Goal: Information Seeking & Learning: Learn about a topic

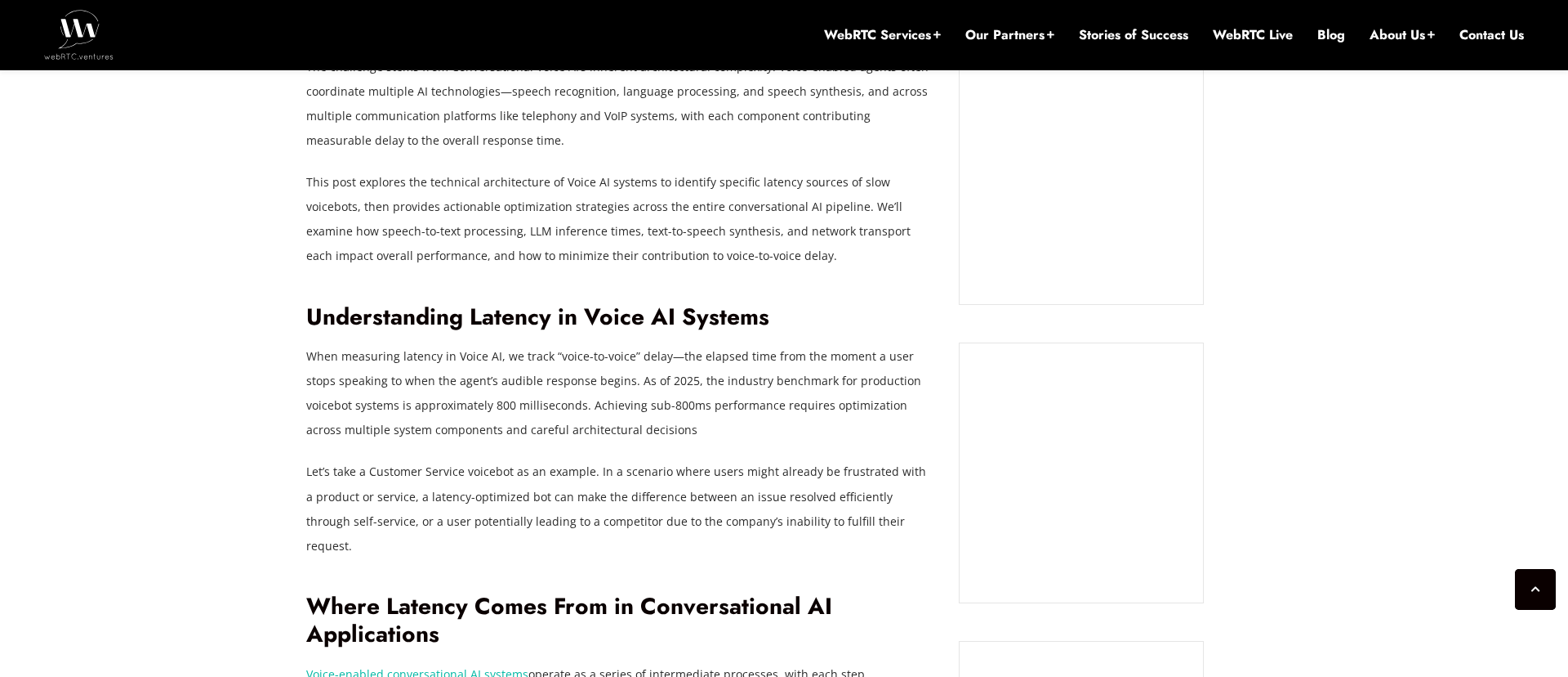
scroll to position [1296, 0]
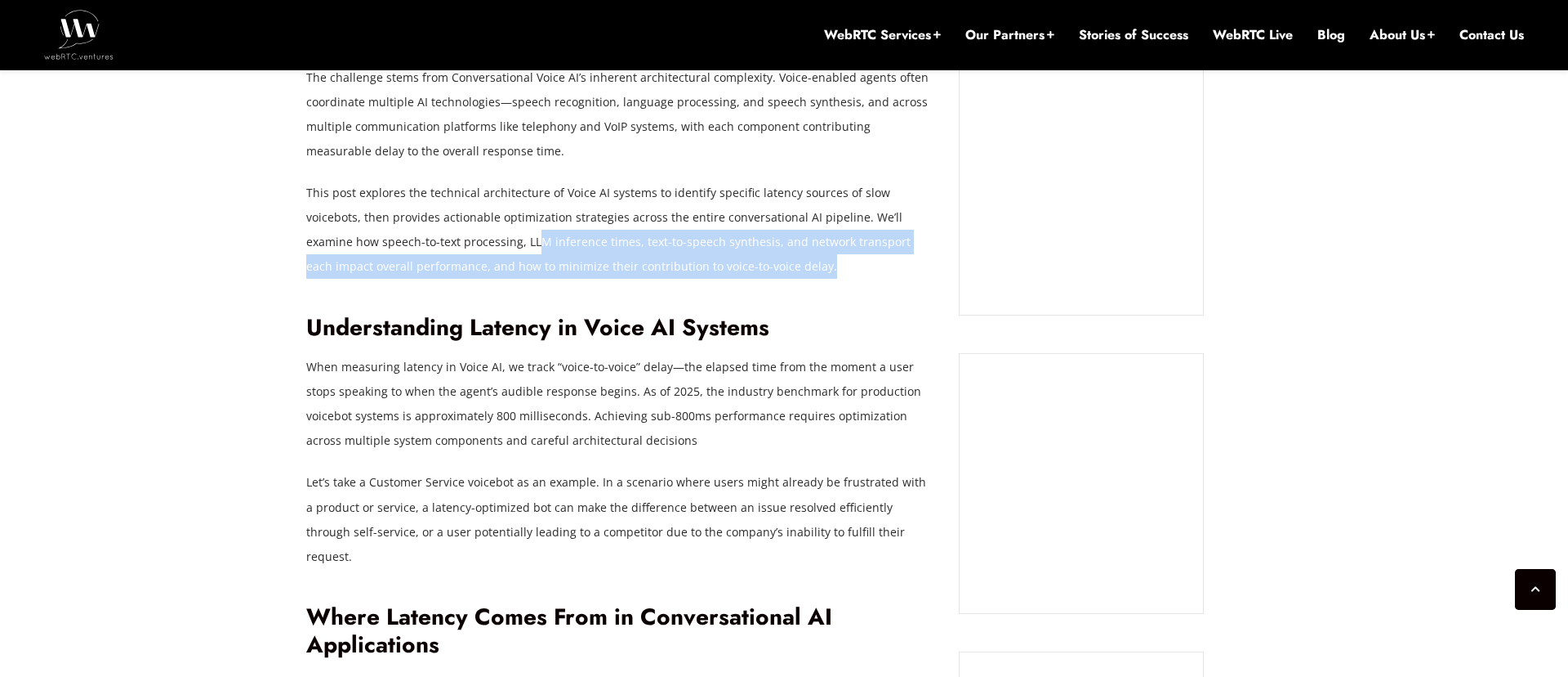
drag, startPoint x: 467, startPoint y: 255, endPoint x: 548, endPoint y: 298, distance: 91.7
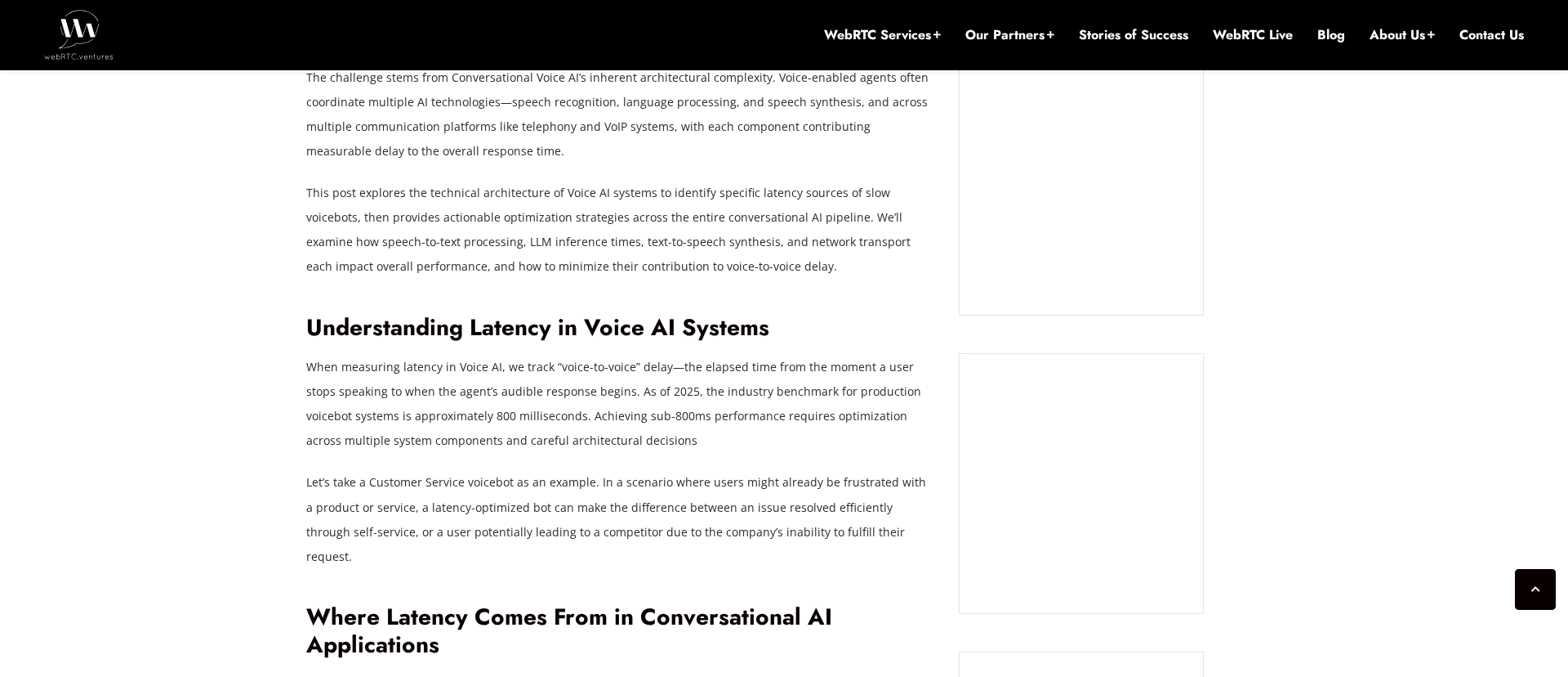
drag, startPoint x: 560, startPoint y: 300, endPoint x: 540, endPoint y: 334, distance: 39.4
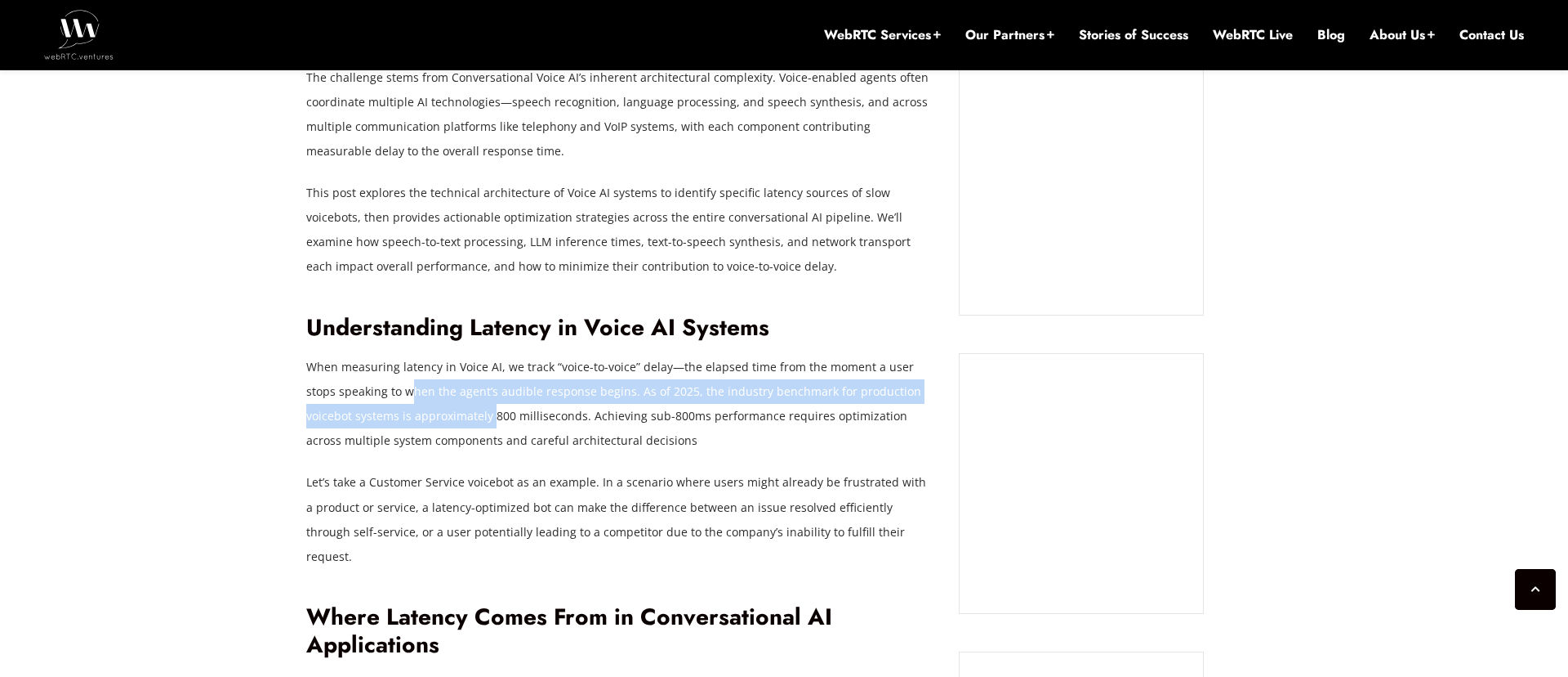
drag, startPoint x: 377, startPoint y: 400, endPoint x: 458, endPoint y: 419, distance: 83.2
click at [448, 414] on p "When measuring latency in Voice AI, we track “voice-to-voice” delay—the elapsed…" at bounding box center [621, 403] width 629 height 98
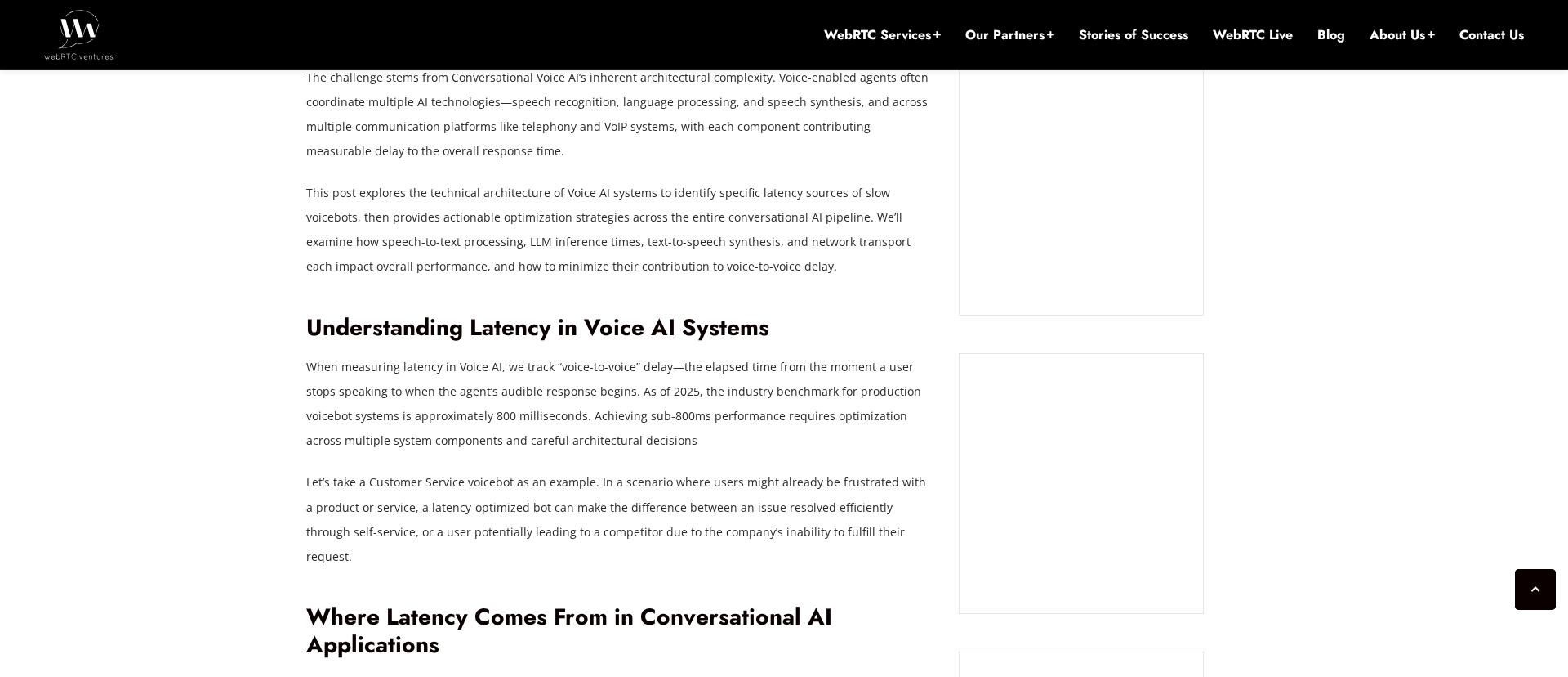
click at [458, 420] on p "When measuring latency in Voice AI, we track “voice-to-voice” delay—the elapsed…" at bounding box center [621, 403] width 629 height 98
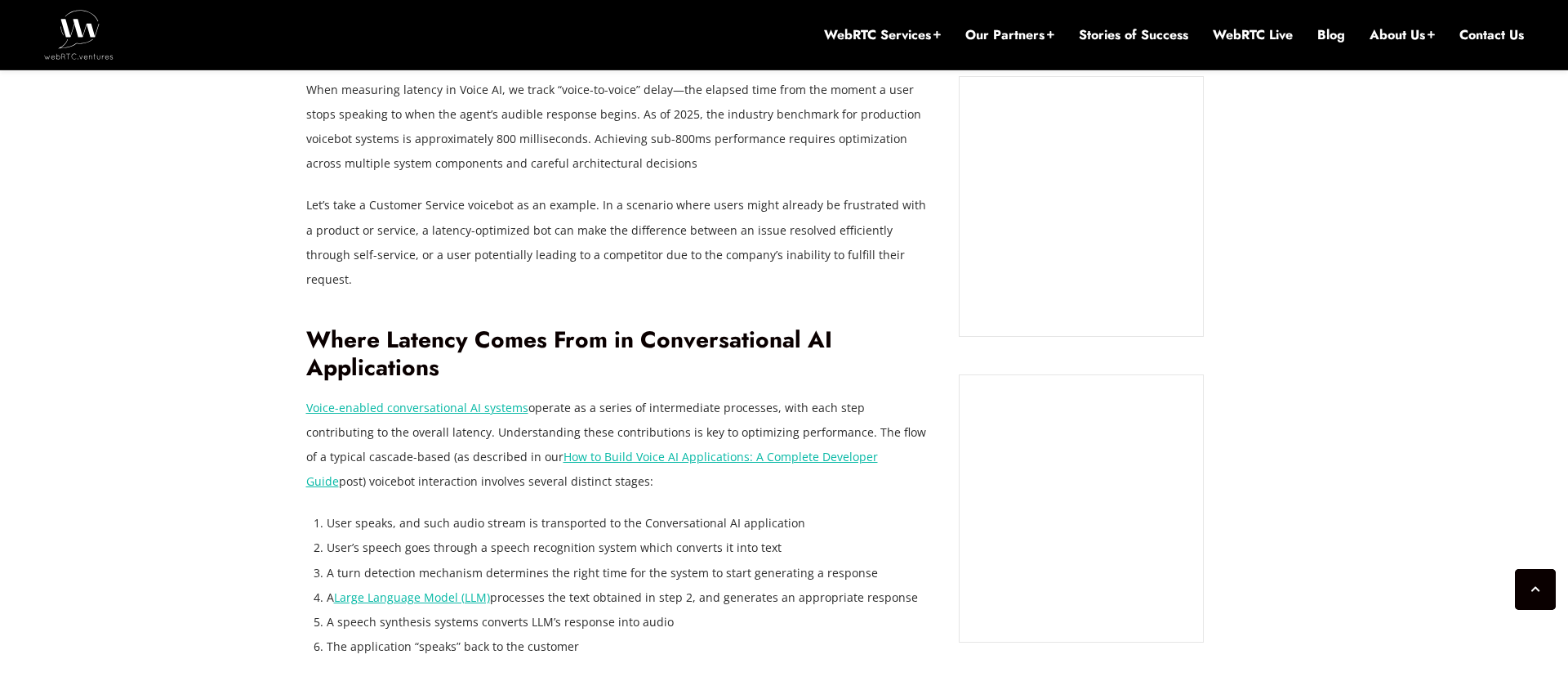
scroll to position [1571, 0]
click at [415, 537] on li "User’s speech goes through a speech recognition system which converts it into t…" at bounding box center [631, 549] width 608 height 25
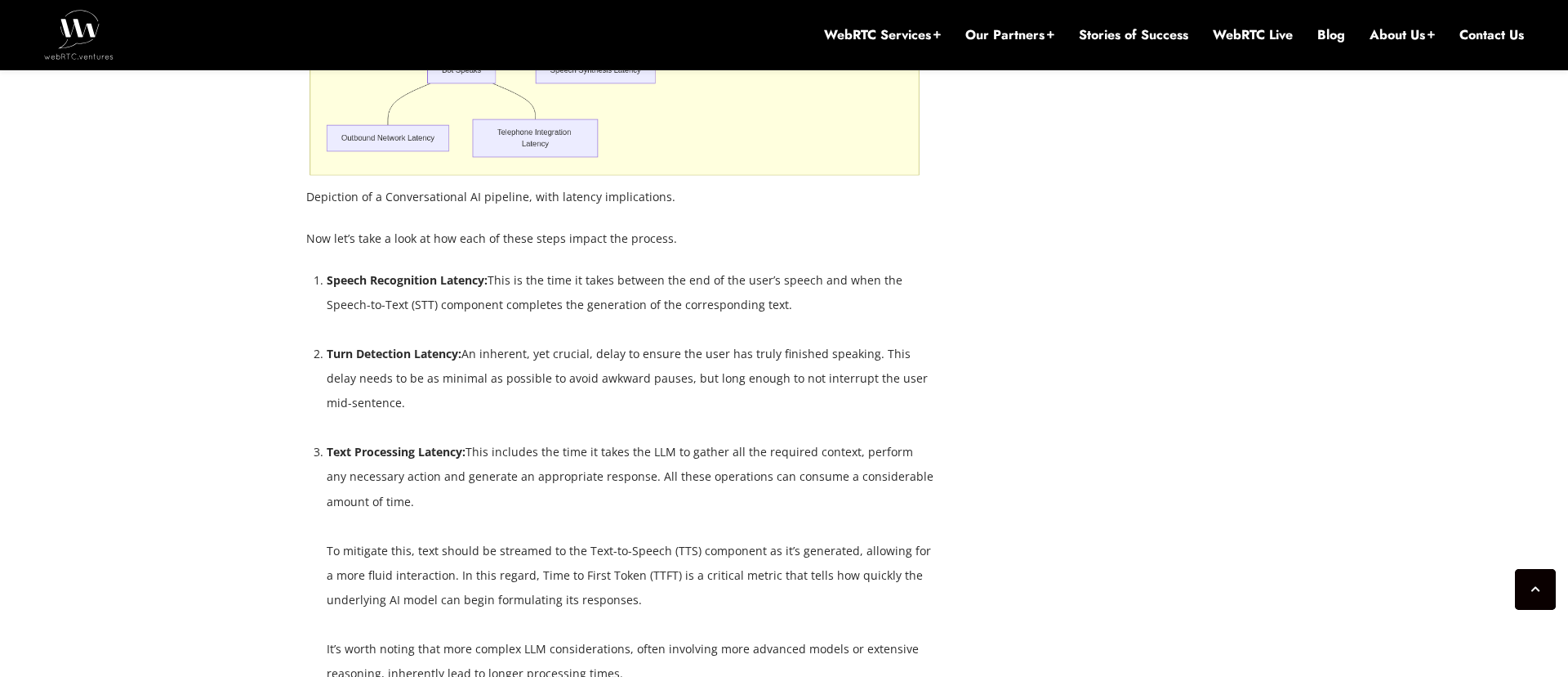
scroll to position [2836, 0]
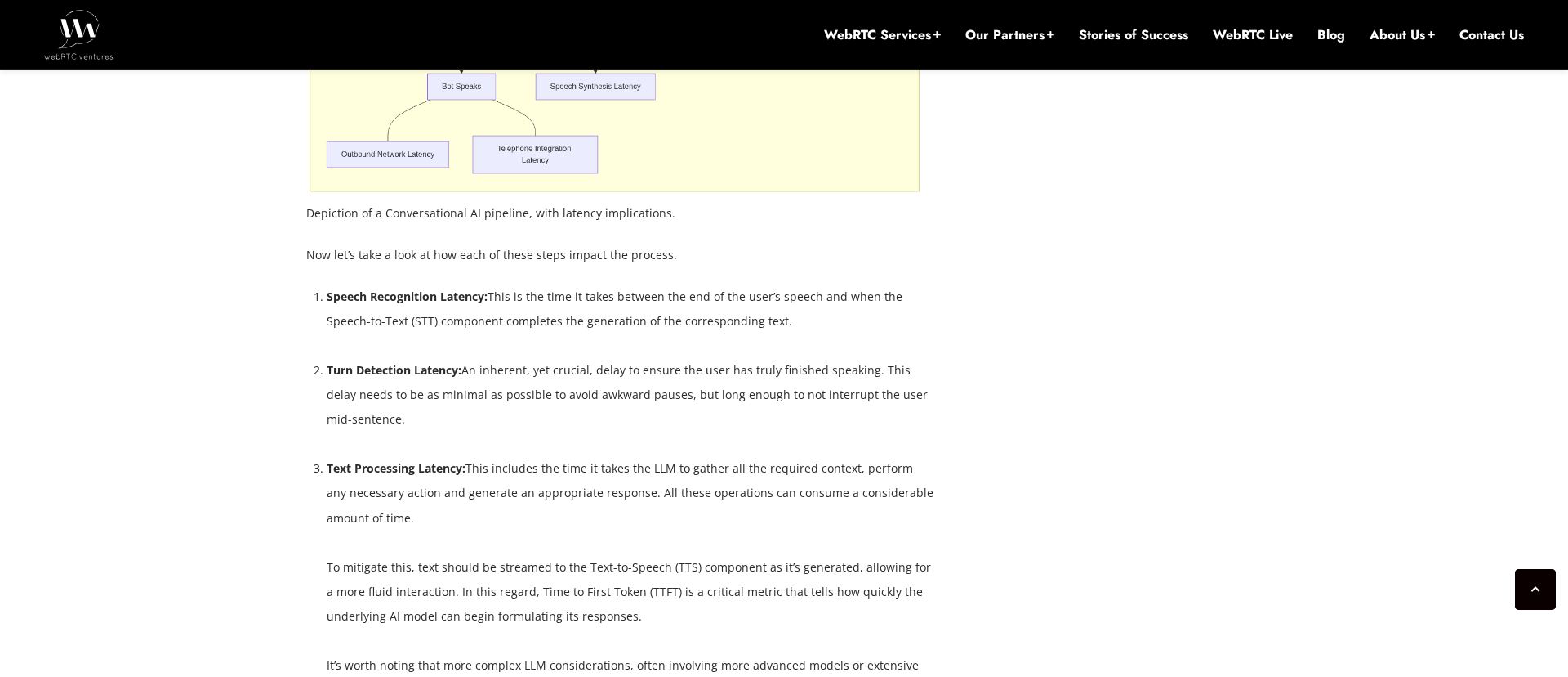
click at [526, 369] on li "Turn Detection Latency: An inherent, yet crucial, delay to ensure the user has …" at bounding box center [631, 394] width 608 height 73
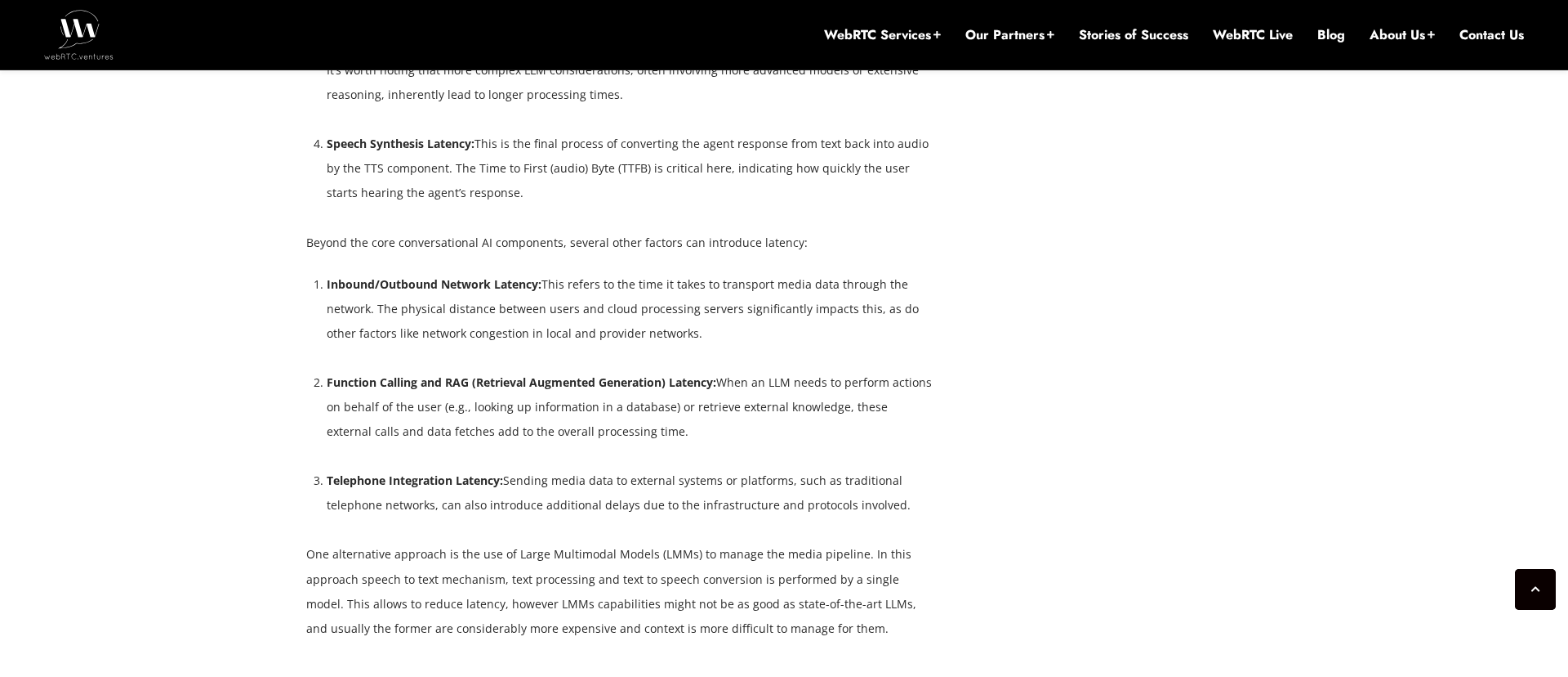
scroll to position [3433, 0]
drag, startPoint x: 438, startPoint y: 282, endPoint x: 597, endPoint y: 293, distance: 159.4
click at [596, 293] on li "Inbound/Outbound Network Latency: This refers to the time it takes to transport…" at bounding box center [631, 307] width 608 height 73
click at [600, 293] on li "Inbound/Outbound Network Latency: This refers to the time it takes to transport…" at bounding box center [631, 307] width 608 height 73
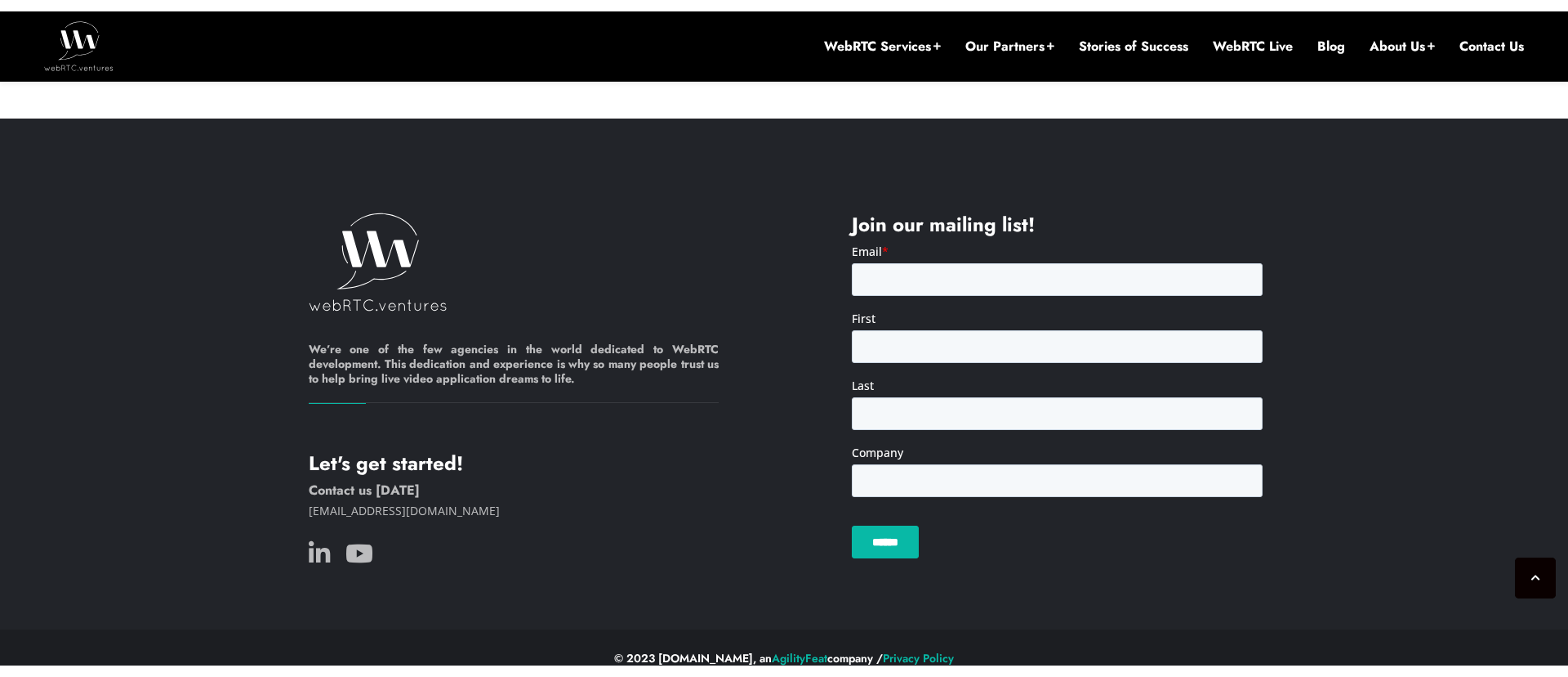
scroll to position [6370, 0]
